Goal: Information Seeking & Learning: Learn about a topic

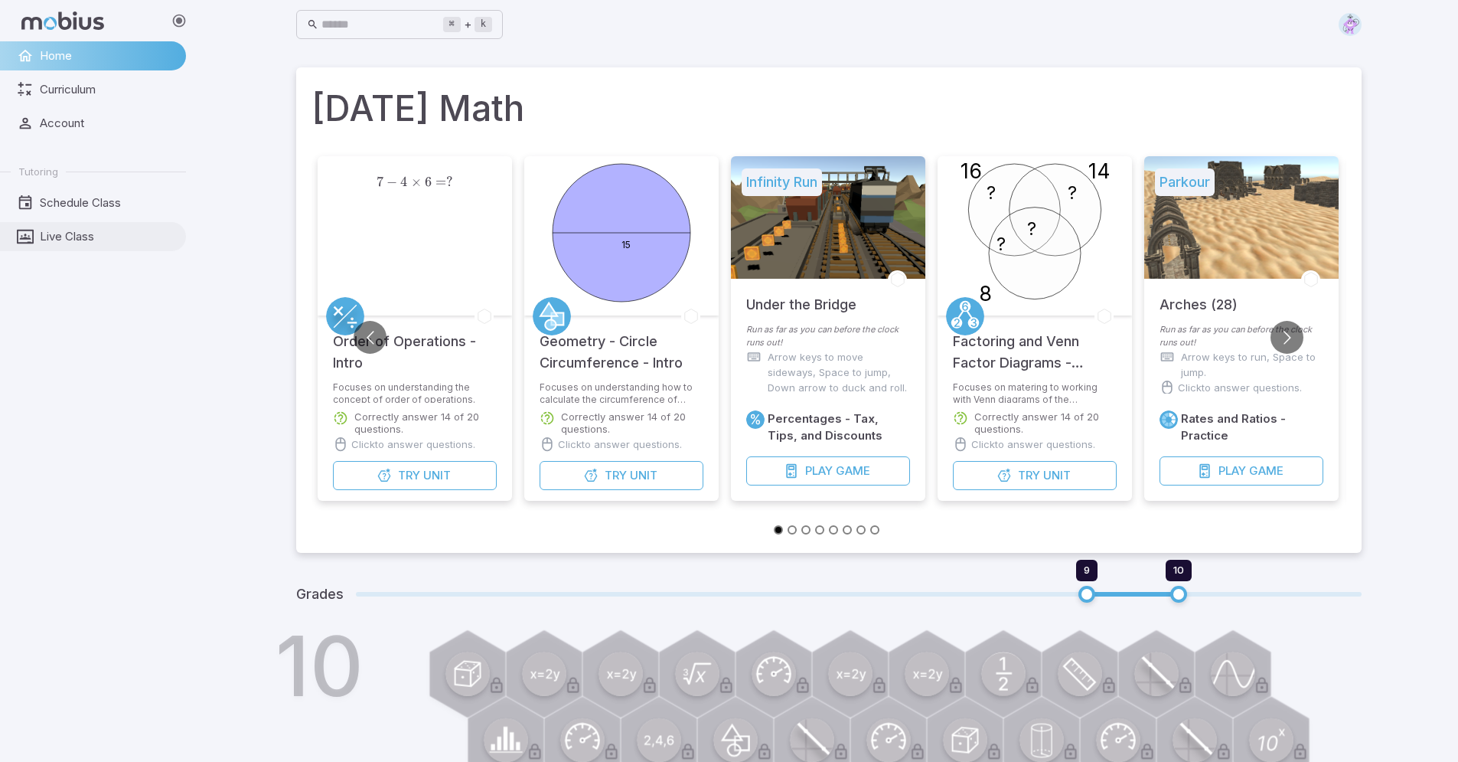
click at [92, 236] on span "Live Class" at bounding box center [108, 236] width 136 height 17
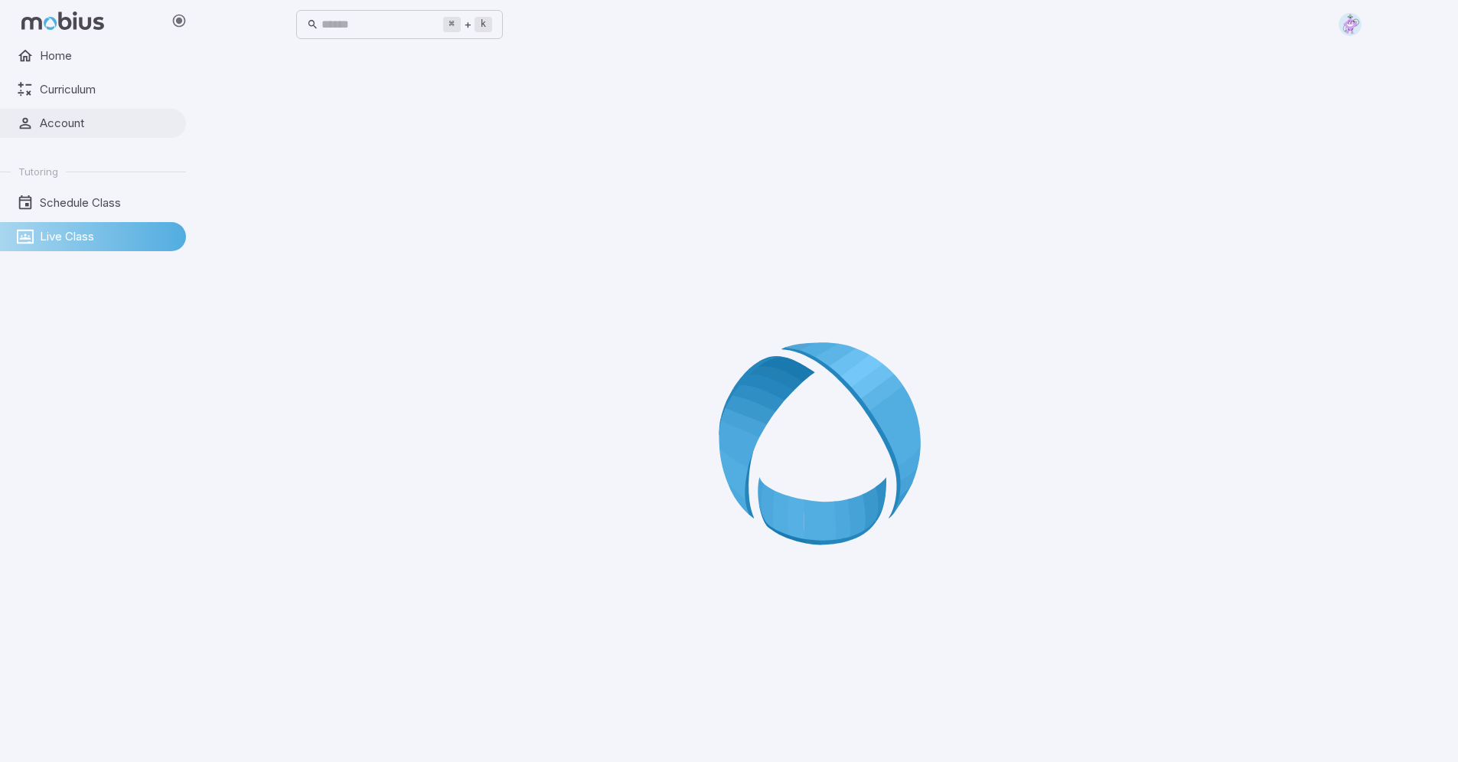
click at [64, 120] on span "Account" at bounding box center [108, 123] width 136 height 17
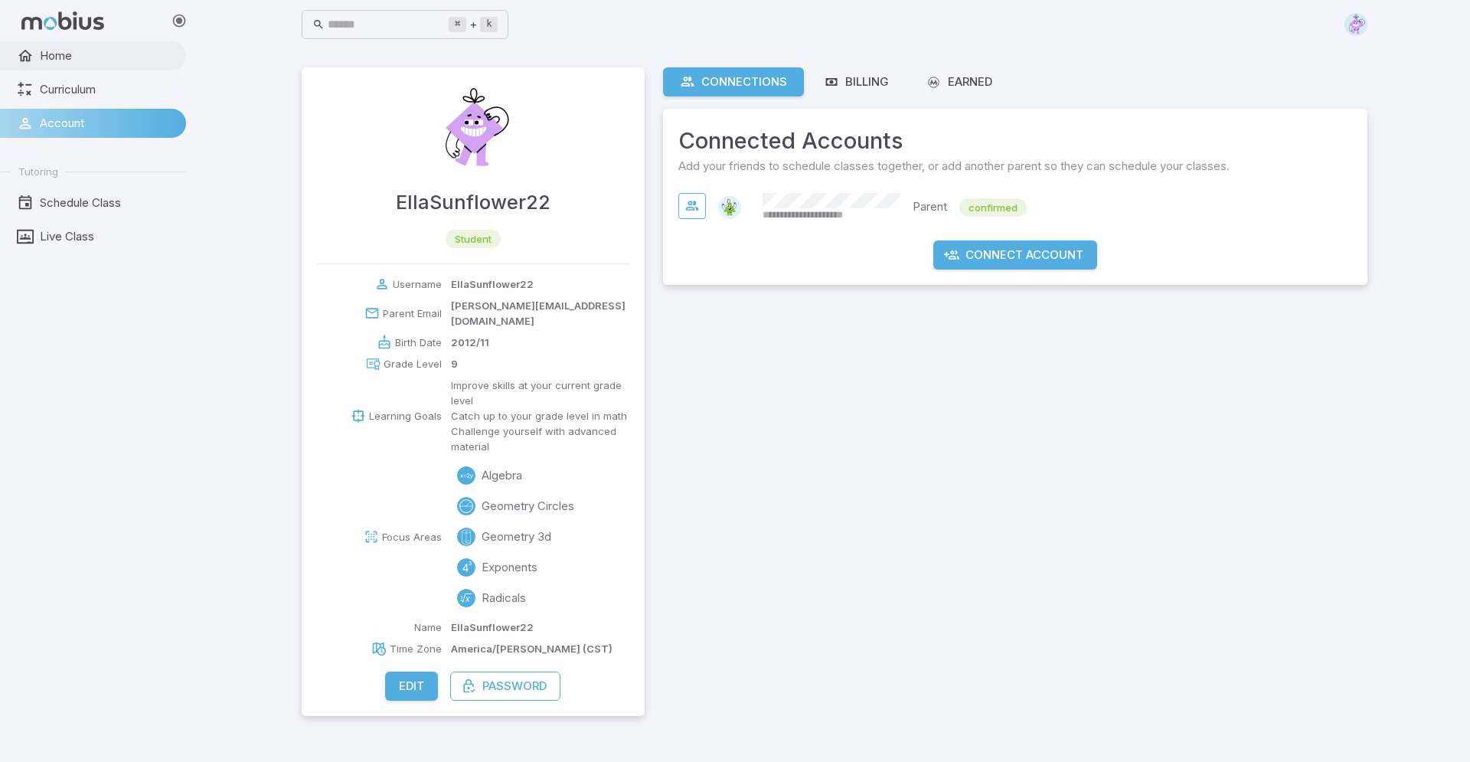
click at [82, 54] on span "Home" at bounding box center [108, 55] width 136 height 17
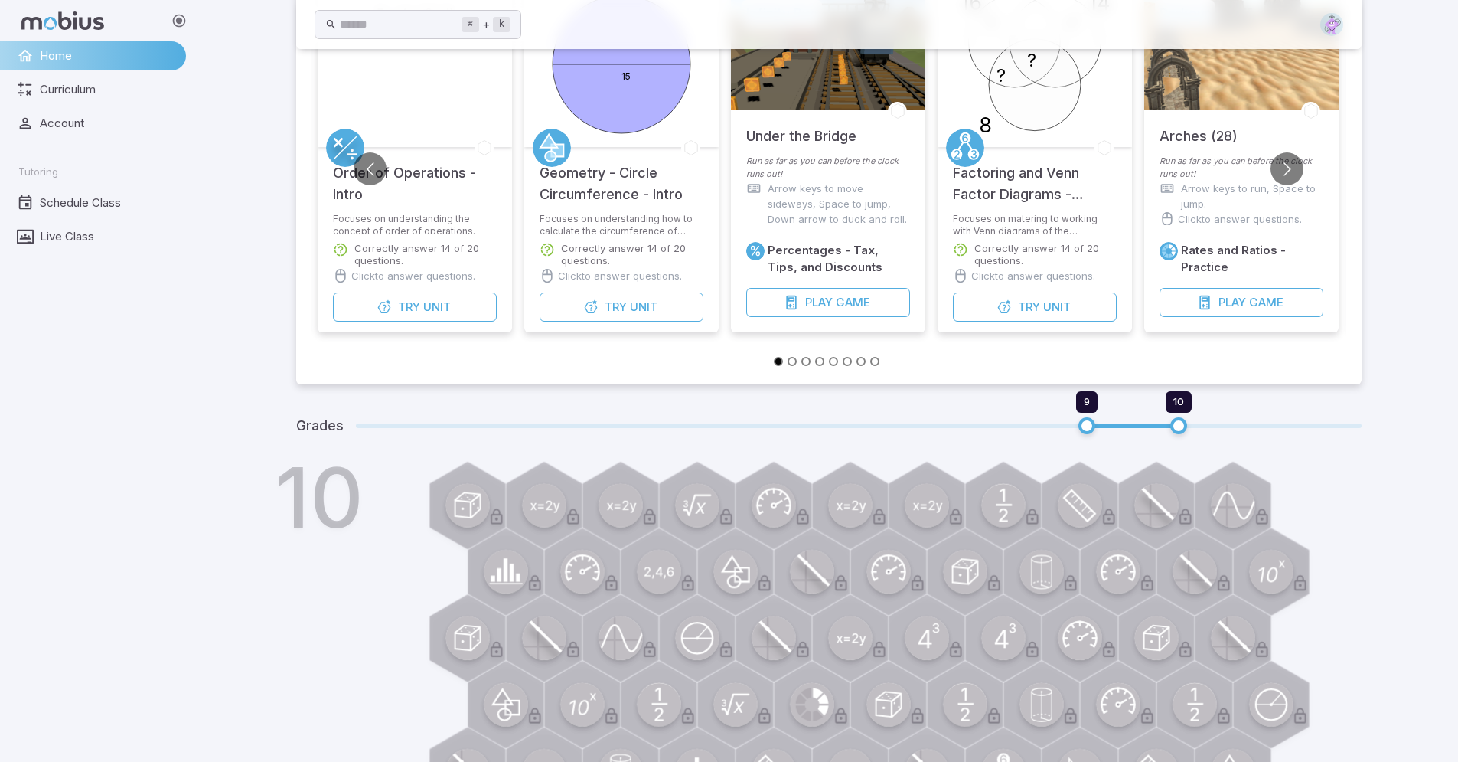
scroll to position [12, 0]
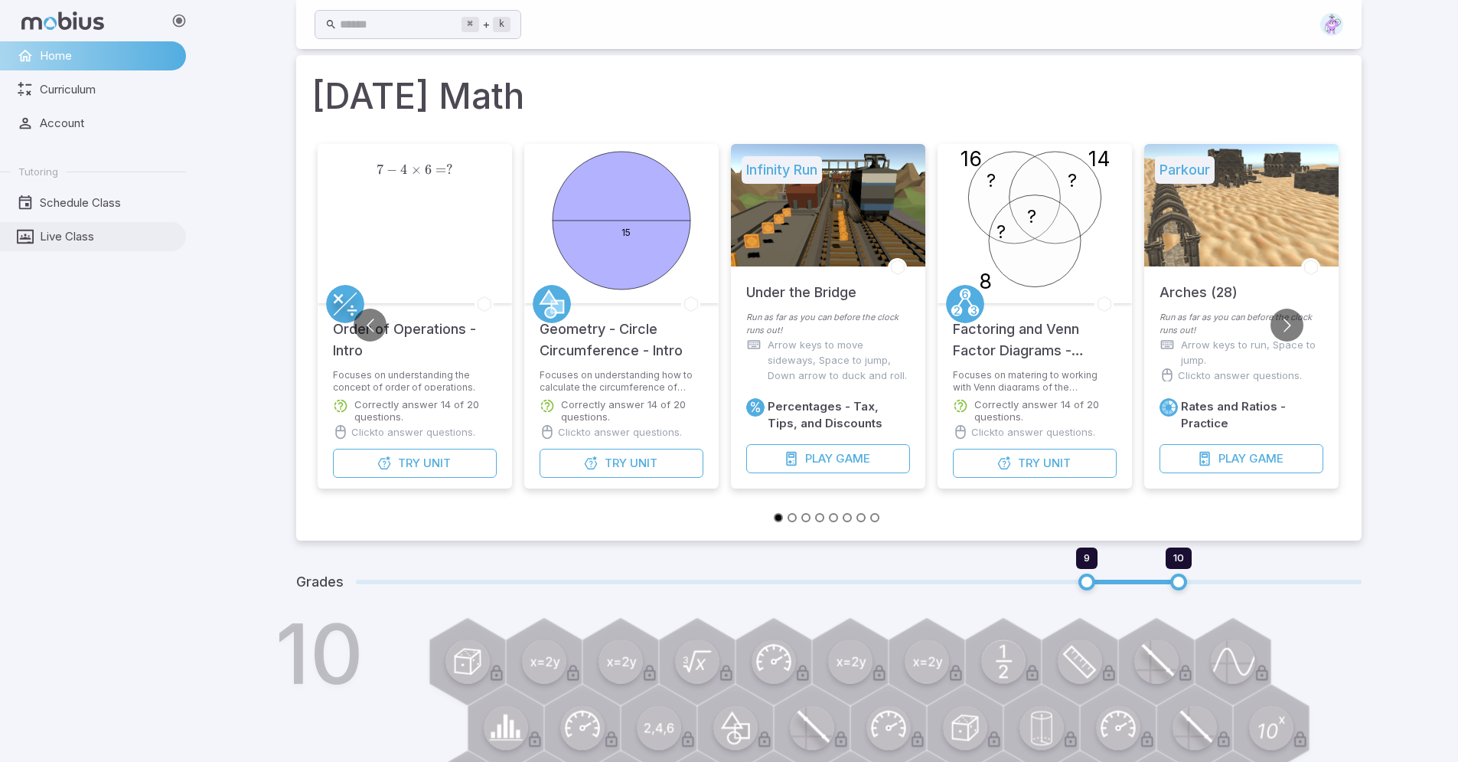
click at [83, 240] on span "Live Class" at bounding box center [108, 236] width 136 height 17
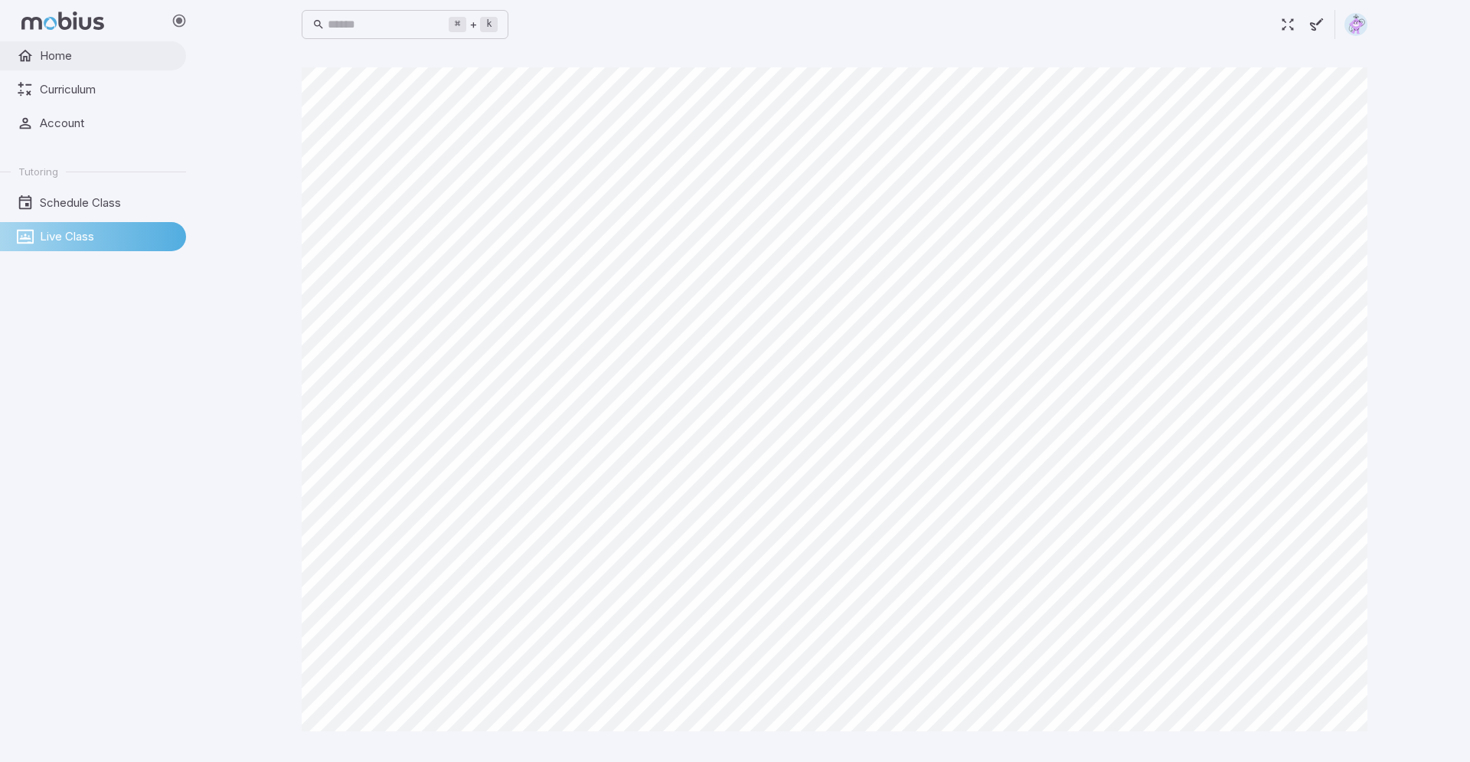
click at [66, 61] on span "Home" at bounding box center [108, 55] width 136 height 17
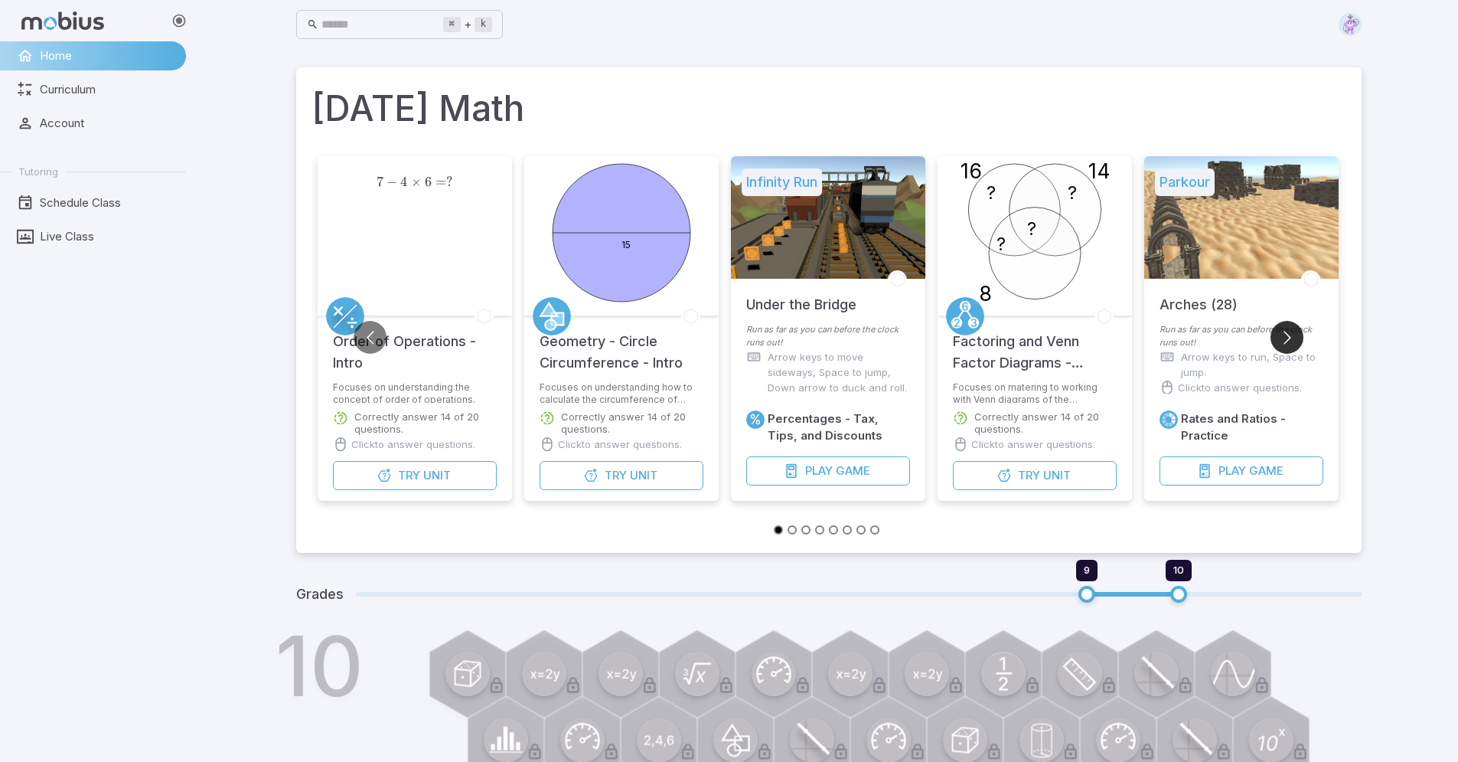
click at [1285, 332] on button "Go to next slide" at bounding box center [1287, 337] width 33 height 33
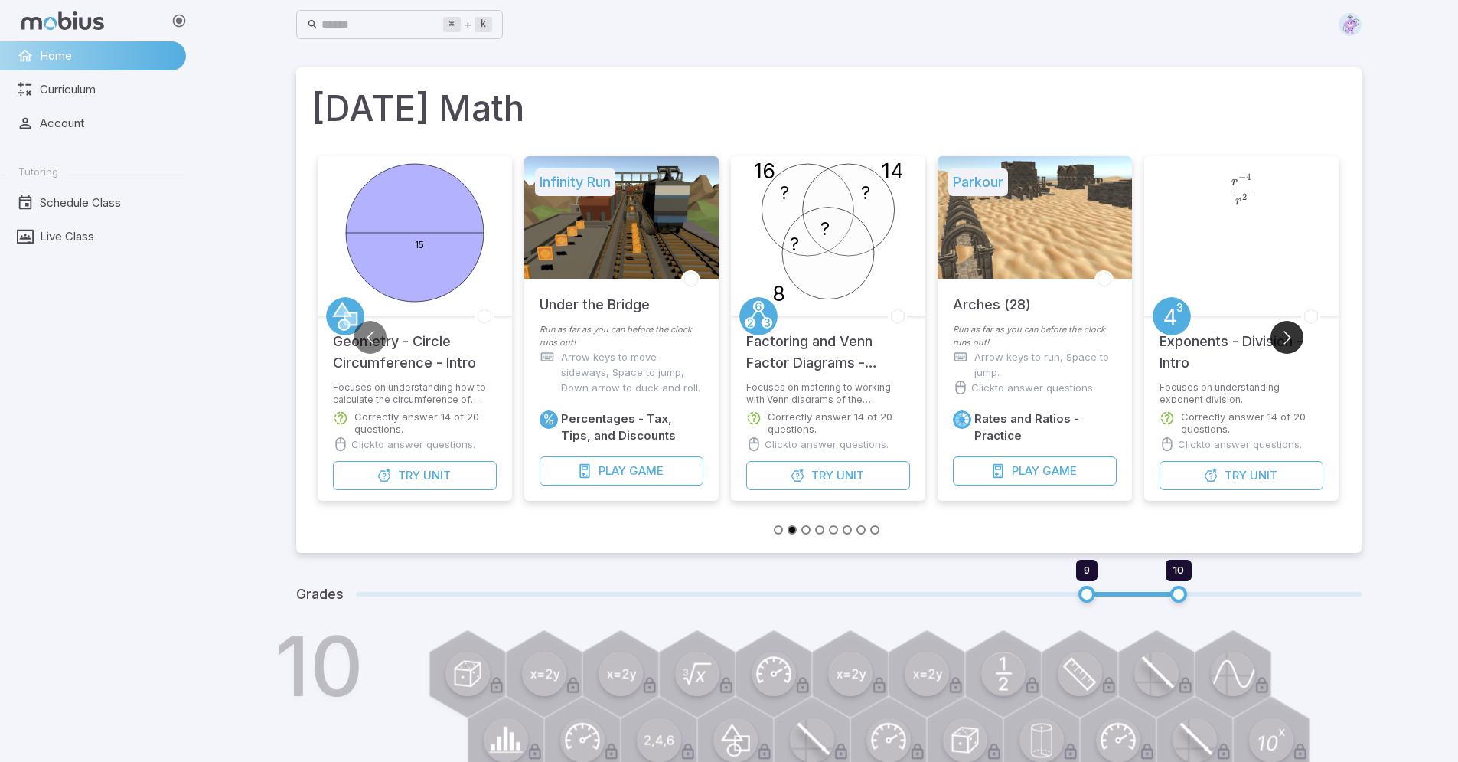
click at [1285, 332] on button "Go to next slide" at bounding box center [1287, 337] width 33 height 33
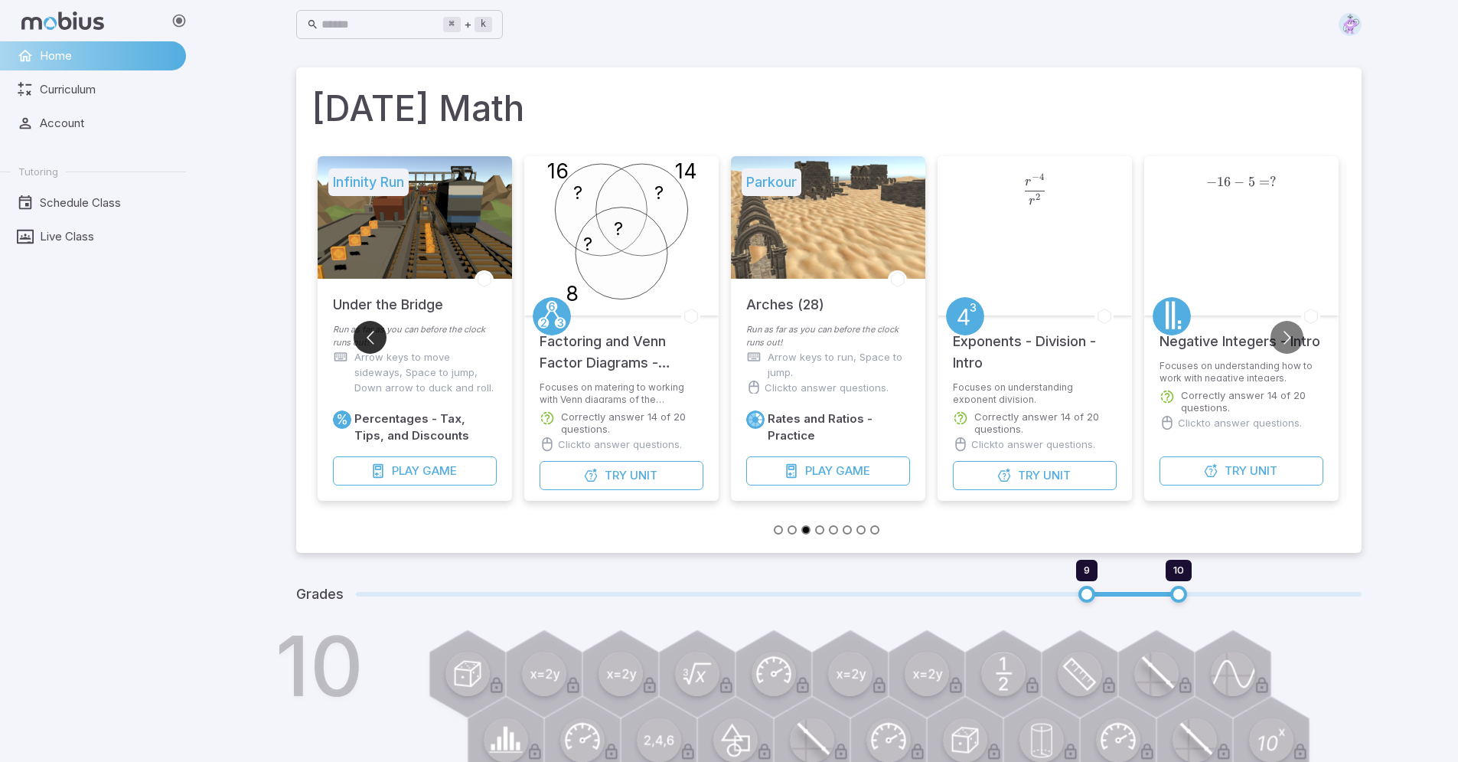
click at [364, 340] on button "Go to previous slide" at bounding box center [370, 337] width 33 height 33
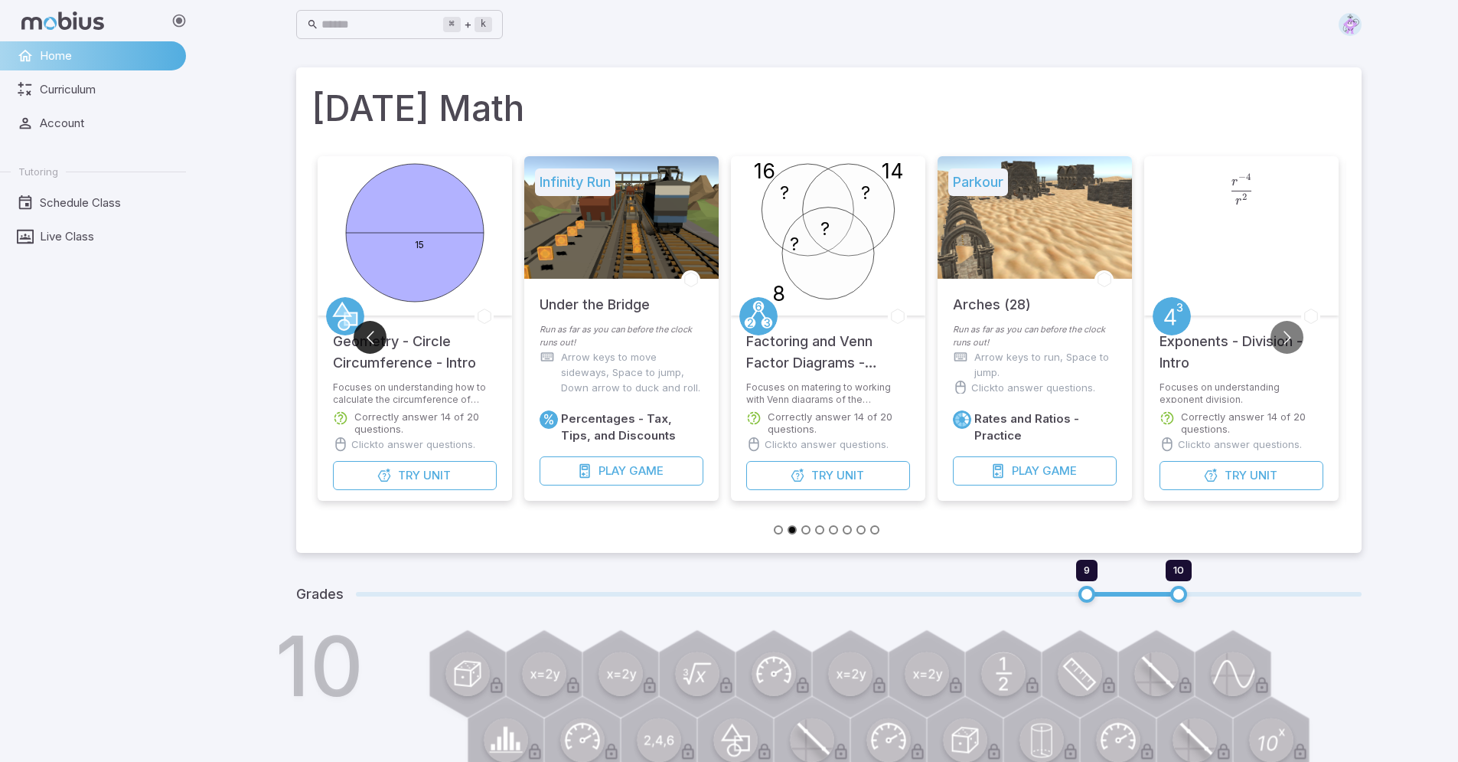
click at [366, 339] on button "Go to previous slide" at bounding box center [370, 337] width 33 height 33
click at [367, 338] on button "Go to previous slide" at bounding box center [370, 337] width 33 height 33
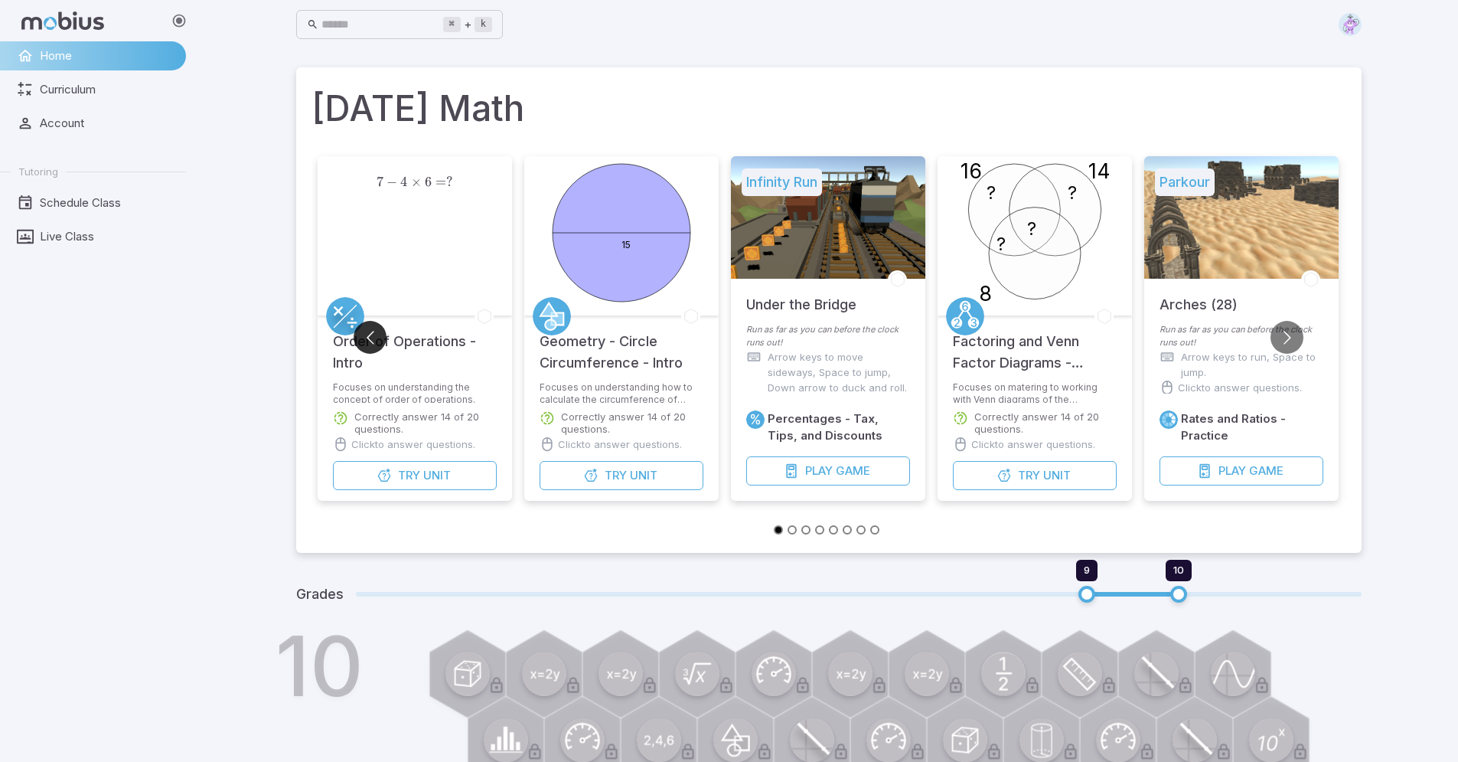
click at [367, 338] on button "Go to previous slide" at bounding box center [370, 337] width 33 height 33
click at [435, 472] on span "Unit" at bounding box center [437, 475] width 28 height 17
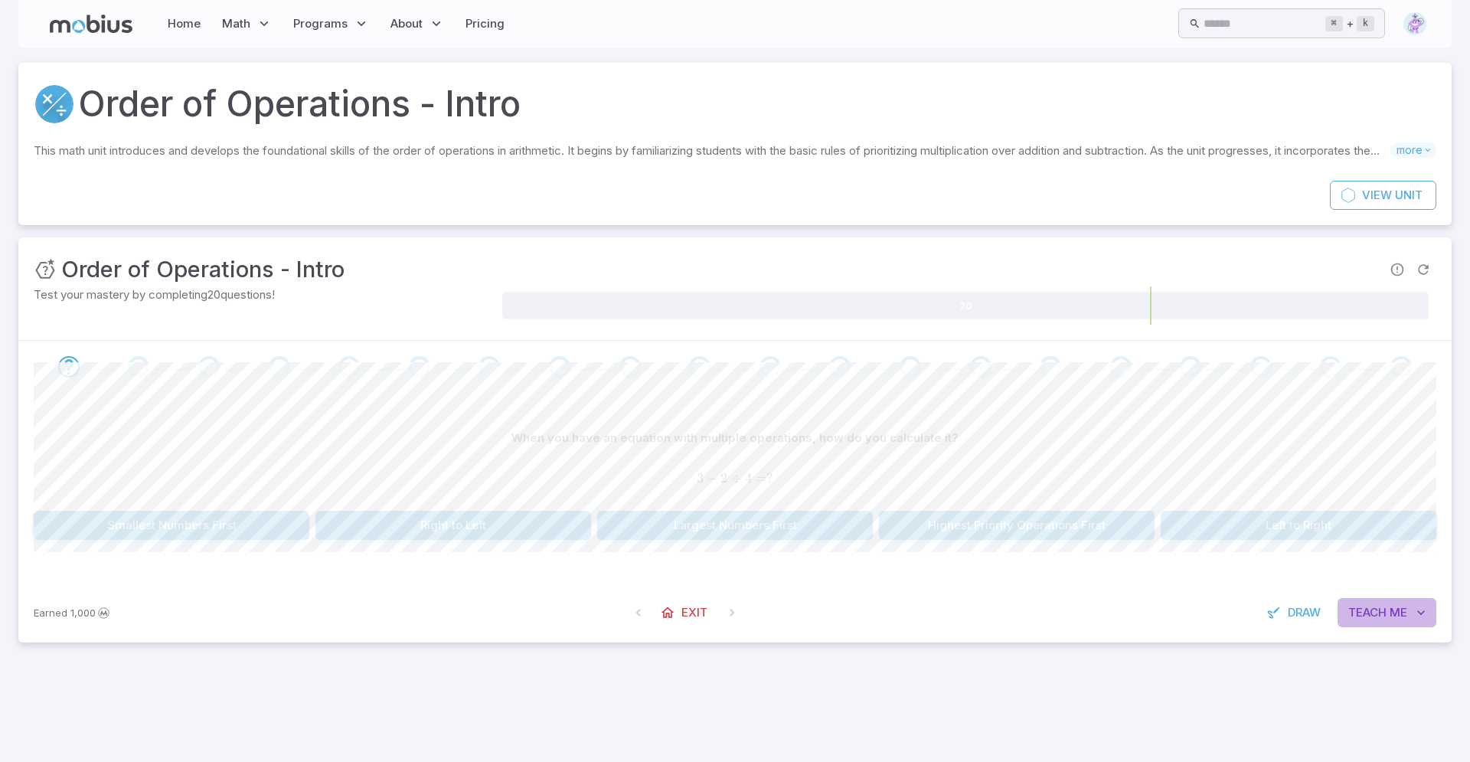
click at [1375, 606] on span "Teach" at bounding box center [1367, 612] width 38 height 17
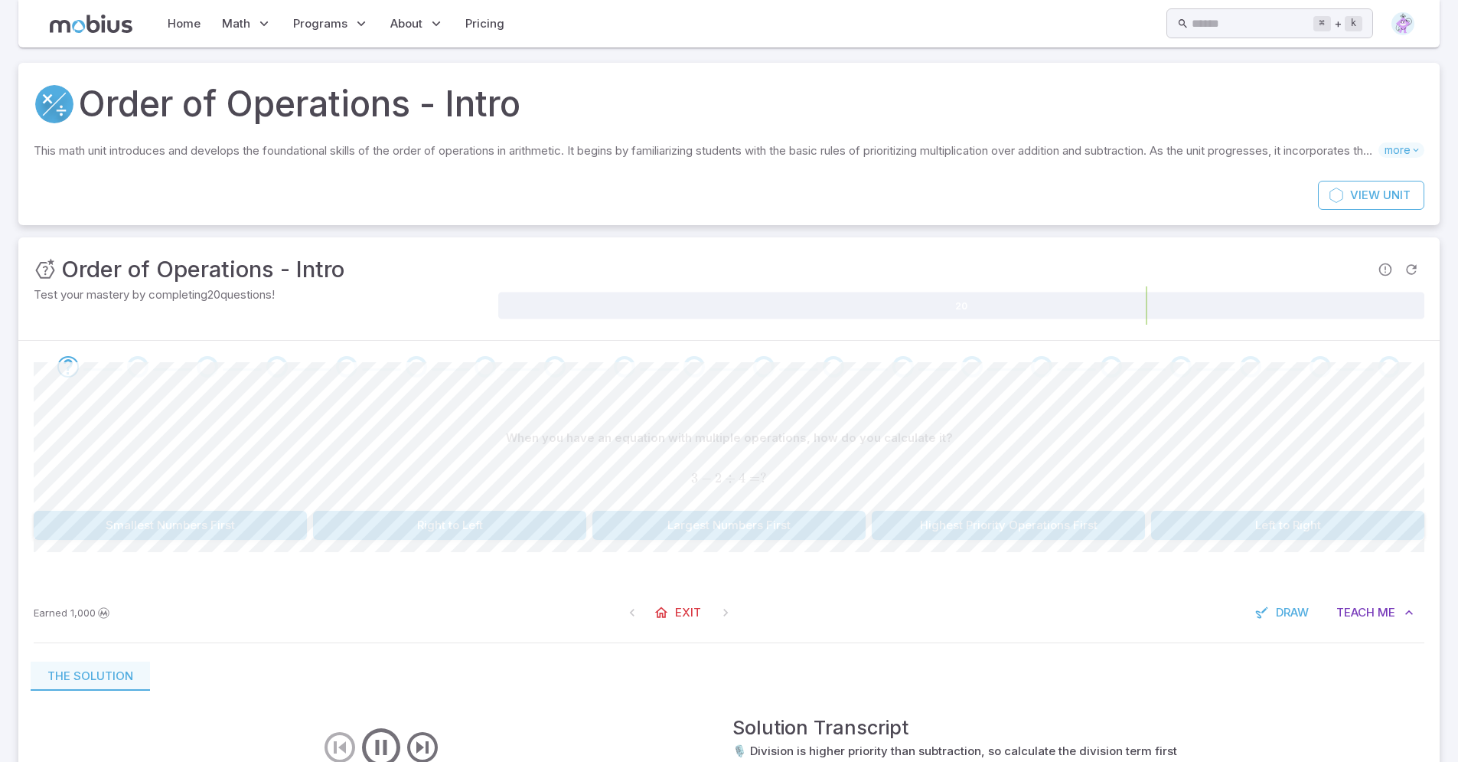
scroll to position [158, 0]
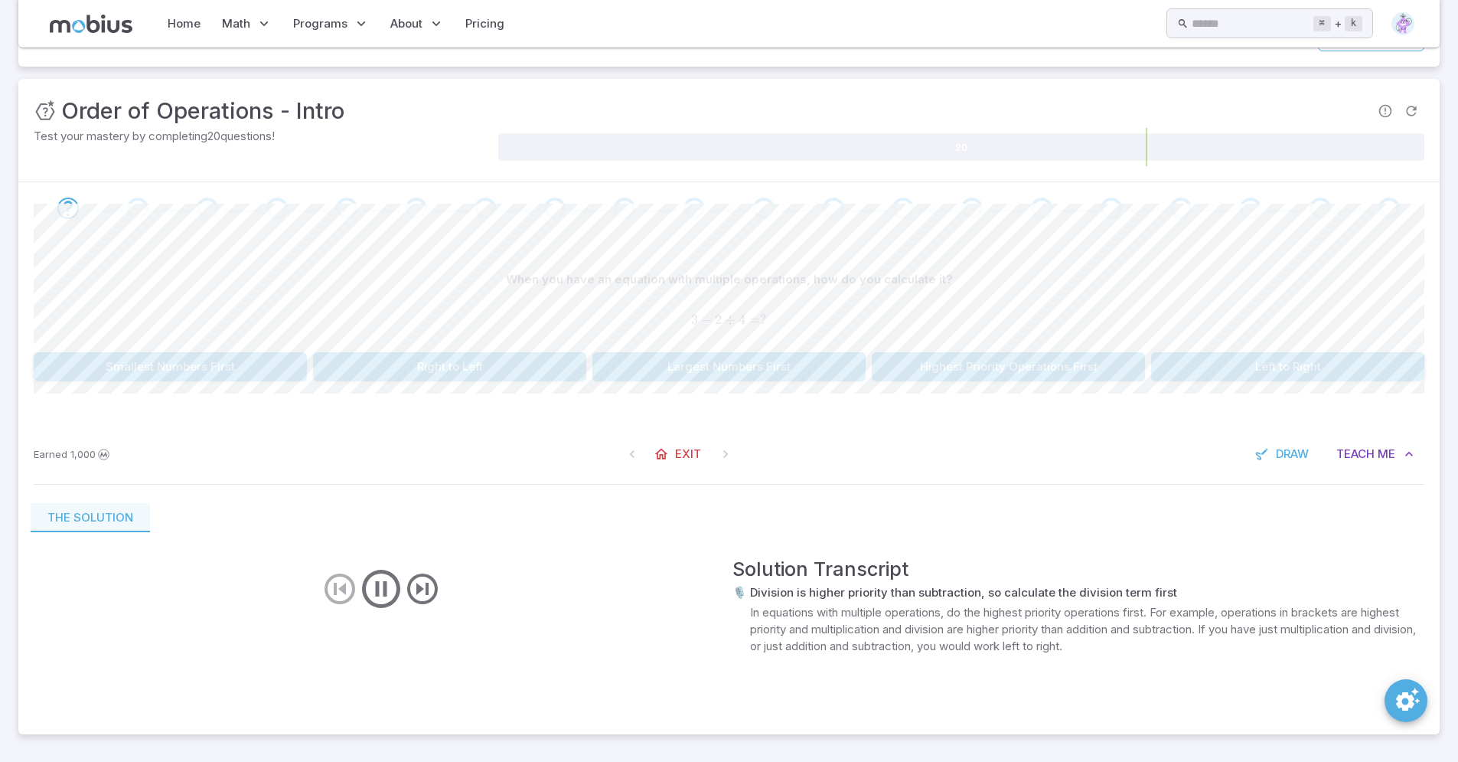
click at [1000, 535] on div "Solution Transcript 🎙️ Division is higher priority than subtraction, so calcula…" at bounding box center [729, 596] width 1397 height 129
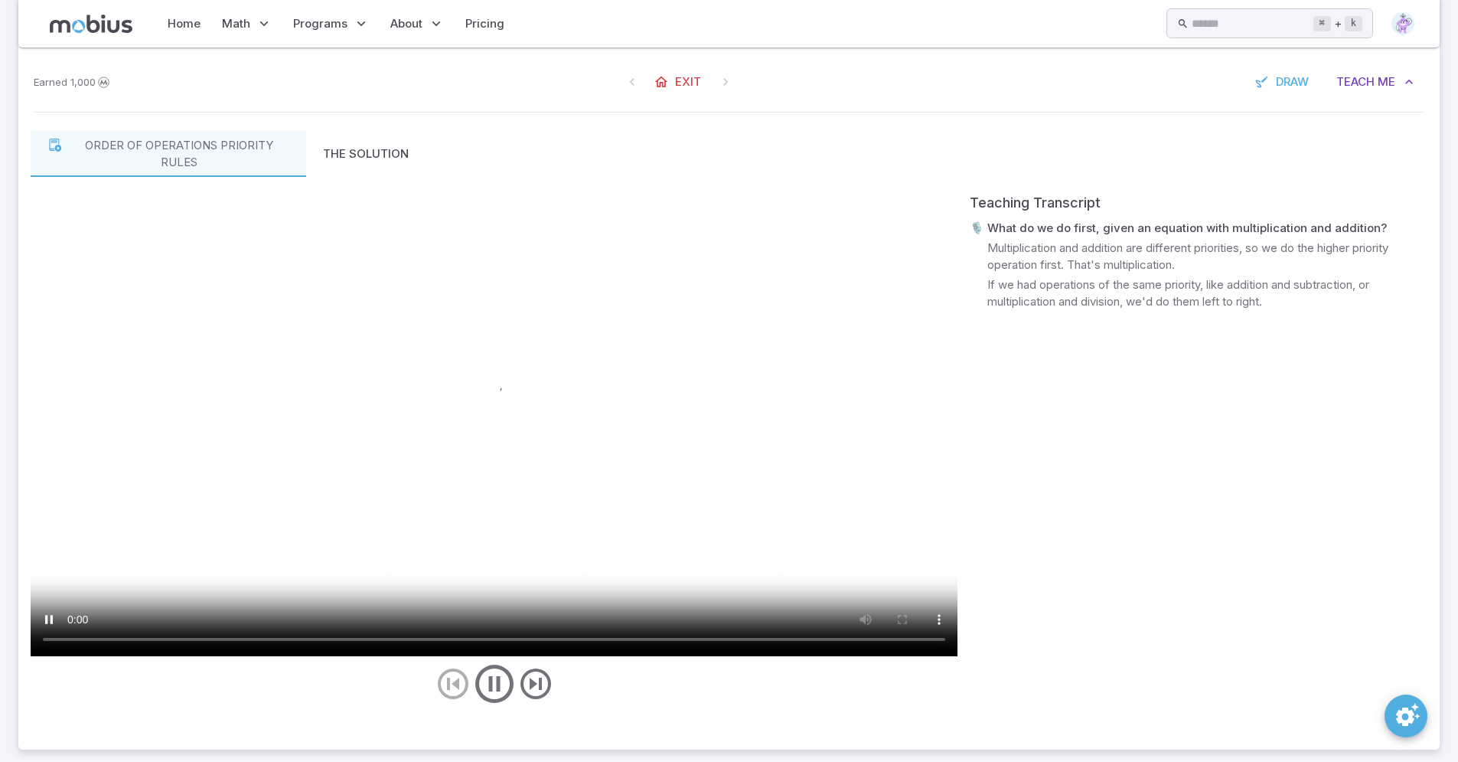
scroll to position [603, 0]
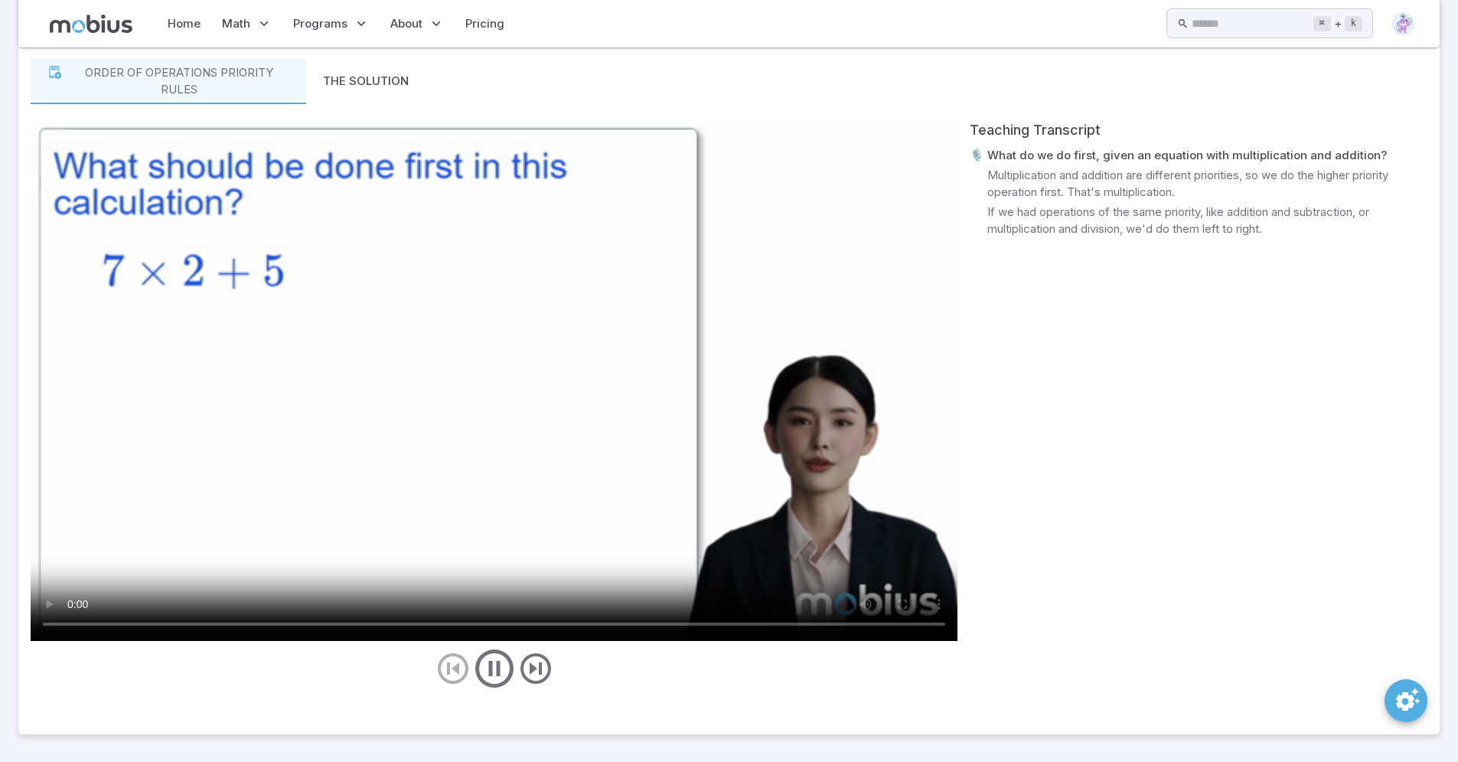
click at [694, 458] on video at bounding box center [494, 379] width 927 height 521
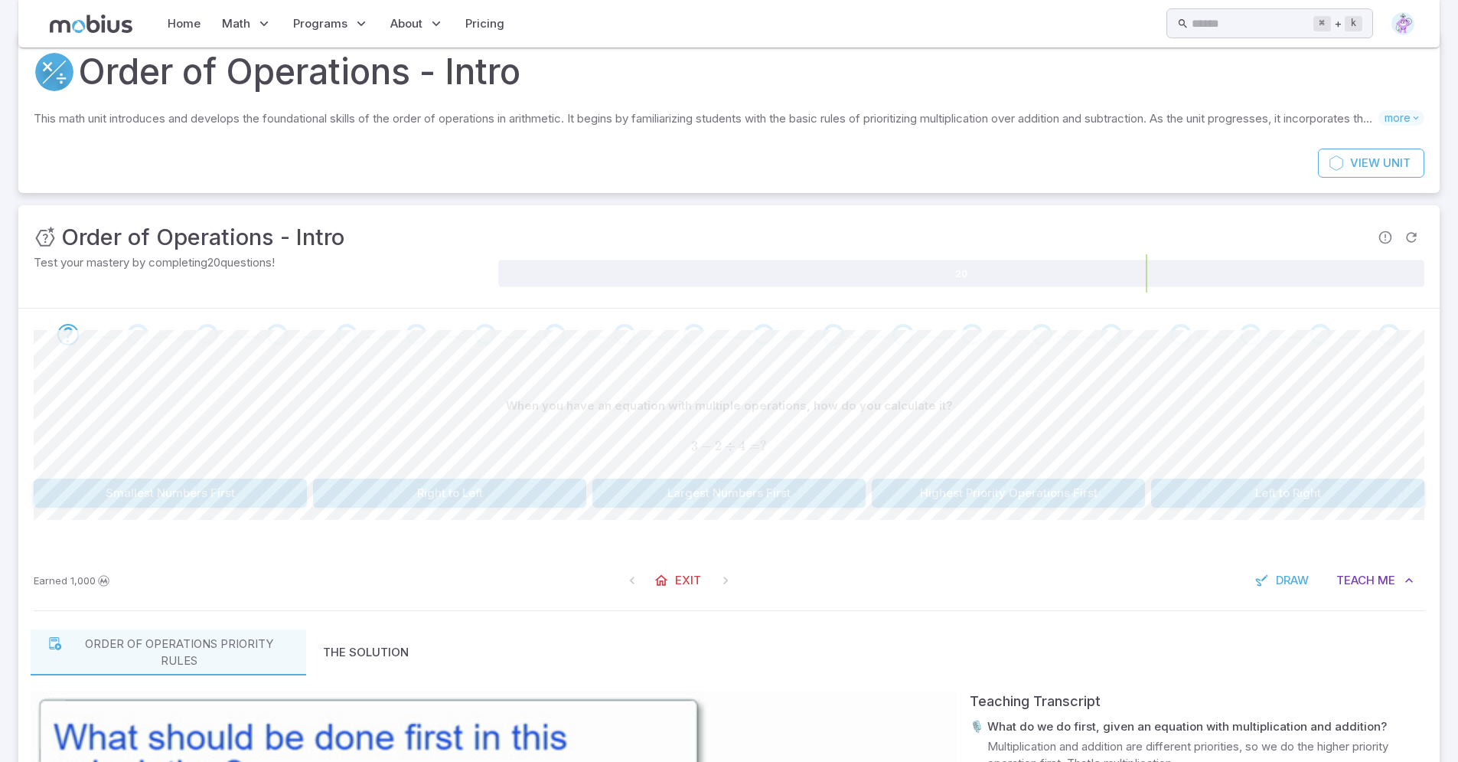
scroll to position [0, 0]
